Goal: Transaction & Acquisition: Purchase product/service

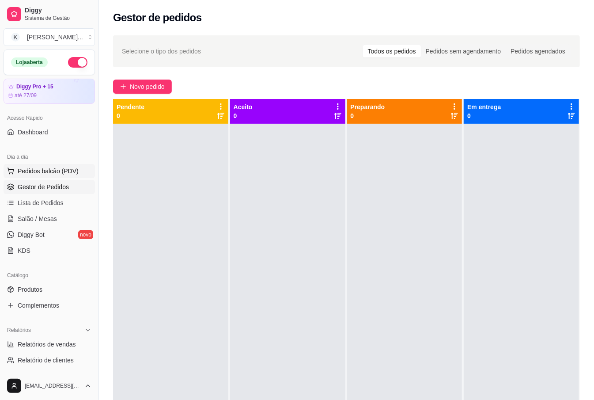
click at [83, 168] on button "Pedidos balcão (PDV)" at bounding box center [49, 171] width 91 height 14
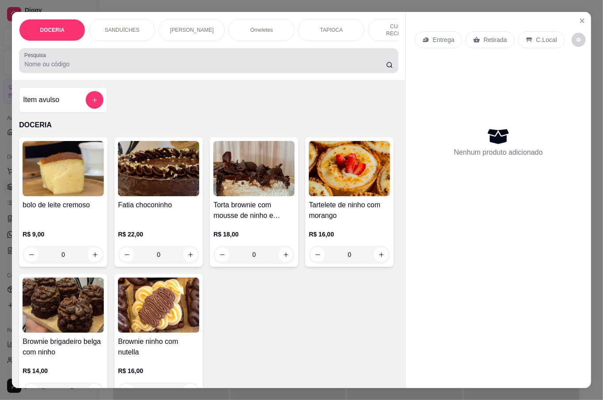
click at [73, 65] on input "Pesquisa" at bounding box center [205, 64] width 362 height 9
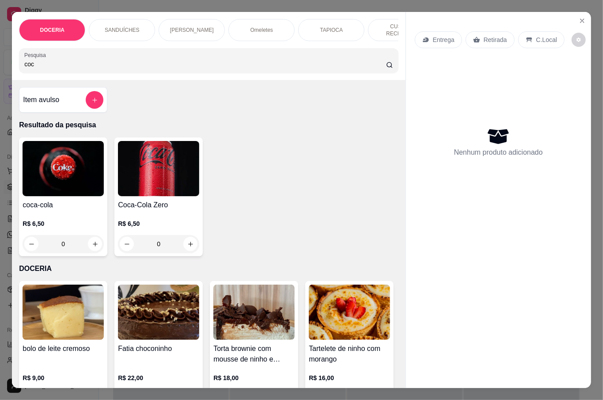
type input "coc"
click at [187, 241] on icon "increase-product-quantity" at bounding box center [190, 244] width 7 height 7
type input "1"
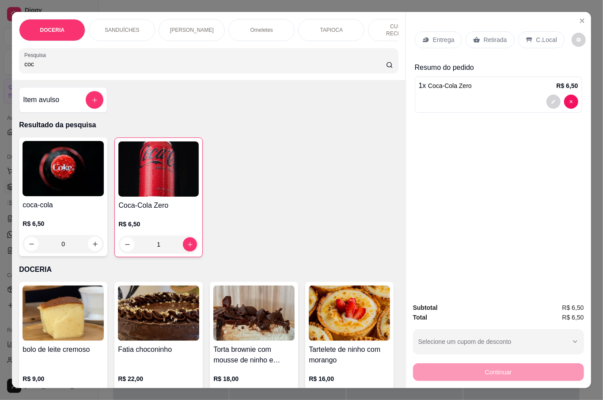
click at [484, 35] on p "Retirada" at bounding box center [495, 39] width 23 height 9
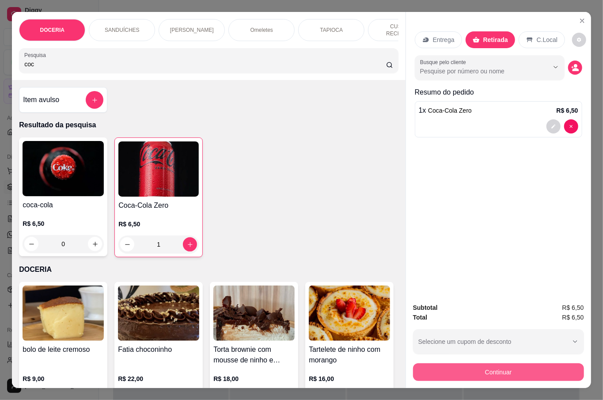
click at [499, 370] on button "Continuar" at bounding box center [498, 372] width 171 height 18
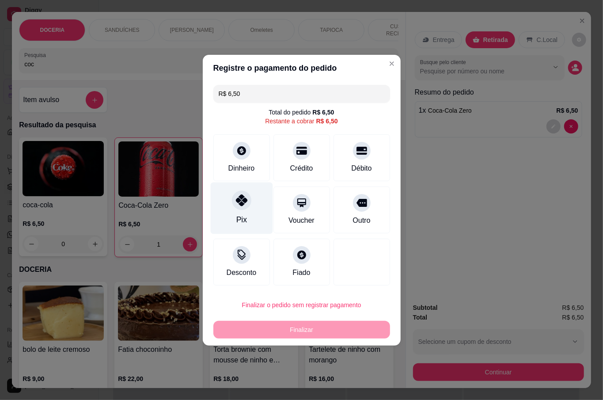
click at [235, 191] on div "Pix" at bounding box center [241, 208] width 62 height 52
type input "R$ 0,00"
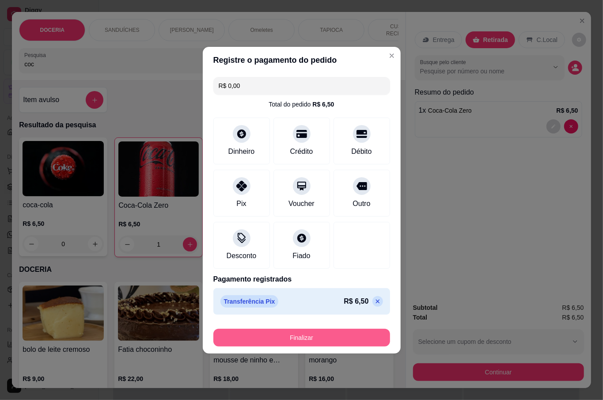
click at [320, 335] on button "Finalizar" at bounding box center [301, 338] width 177 height 18
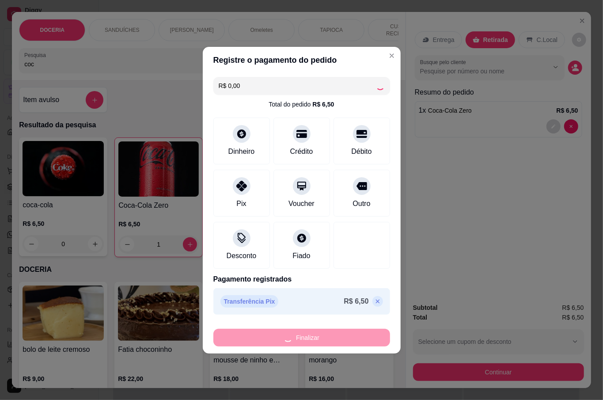
type input "0"
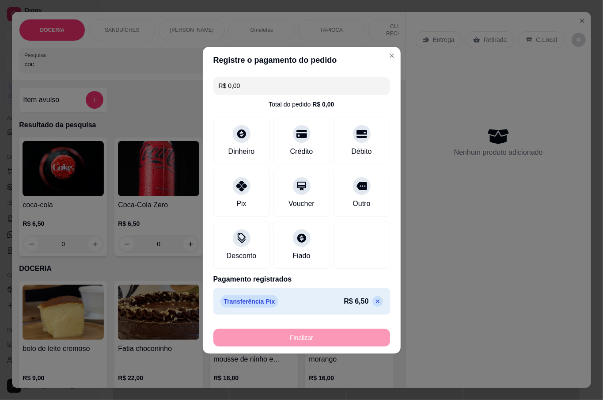
type input "-R$ 6,50"
